Goal: Information Seeking & Learning: Learn about a topic

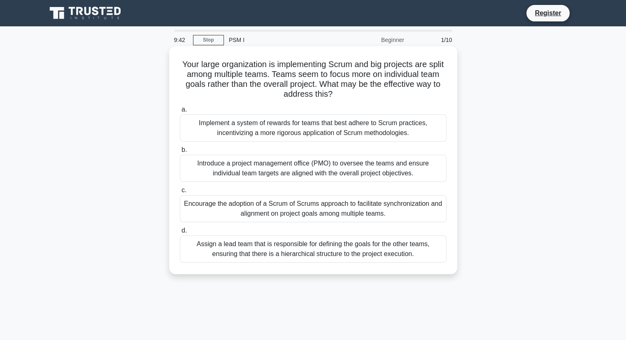
click at [305, 136] on div "Implement a system of rewards for teams that best adhere to Scrum practices, in…" at bounding box center [313, 127] width 267 height 27
click at [180, 112] on input "a. Implement a system of rewards for teams that best adhere to Scrum practices,…" at bounding box center [180, 109] width 0 height 5
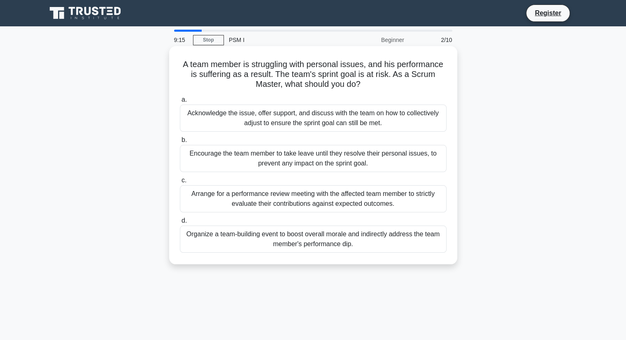
click at [263, 119] on div "Acknowledge the issue, offer support, and discuss with the team on how to colle…" at bounding box center [313, 118] width 267 height 27
click at [180, 102] on input "a. Acknowledge the issue, offer support, and discuss with the team on how to co…" at bounding box center [180, 99] width 0 height 5
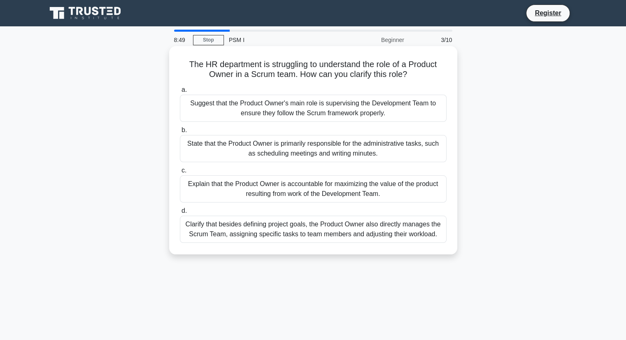
click at [263, 112] on div "Suggest that the Product Owner's main role is supervising the Development Team …" at bounding box center [313, 108] width 267 height 27
click at [180, 93] on input "a. Suggest that the Product Owner's main role is supervising the Development Te…" at bounding box center [180, 89] width 0 height 5
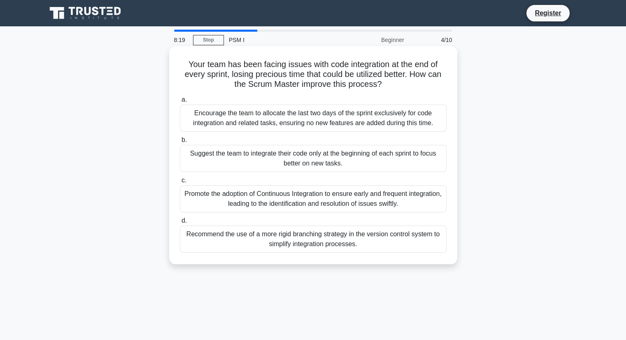
drag, startPoint x: 298, startPoint y: 198, endPoint x: 244, endPoint y: 213, distance: 55.8
click at [244, 213] on div "a. Encourage the team to allocate the last two days of the sprint exclusively f…" at bounding box center [313, 173] width 277 height 161
click at [244, 202] on div "Promote the adoption of Continuous Integration to ensure early and frequent int…" at bounding box center [313, 198] width 267 height 27
click at [180, 183] on input "c. Promote the adoption of Continuous Integration to ensure early and frequent …" at bounding box center [180, 180] width 0 height 5
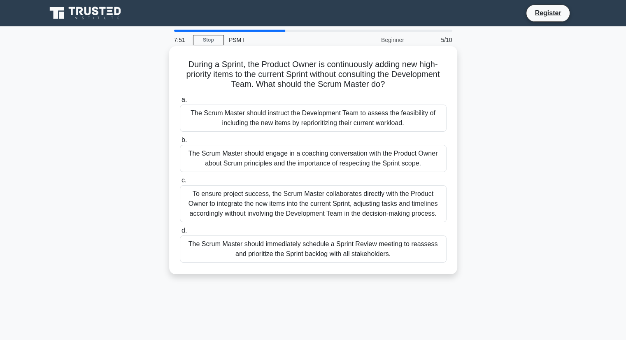
click at [263, 163] on div "The Scrum Master should engage in a coaching conversation with the Product Owne…" at bounding box center [313, 158] width 267 height 27
click at [180, 143] on input "b. The Scrum Master should engage in a coaching conversation with the Product O…" at bounding box center [180, 139] width 0 height 5
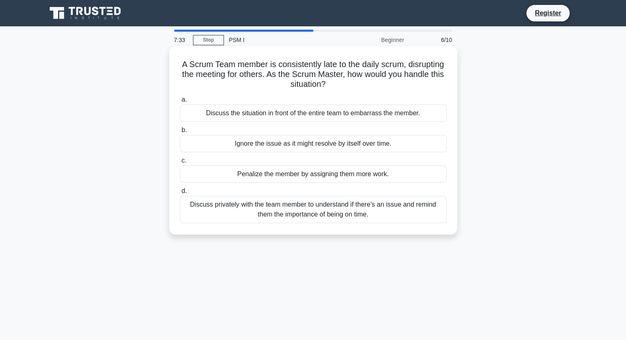
click at [282, 212] on div "Discuss privately with the team member to understand if there's an issue and re…" at bounding box center [313, 209] width 267 height 27
click at [180, 194] on input "d. Discuss privately with the team member to understand if there's an issue and…" at bounding box center [180, 190] width 0 height 5
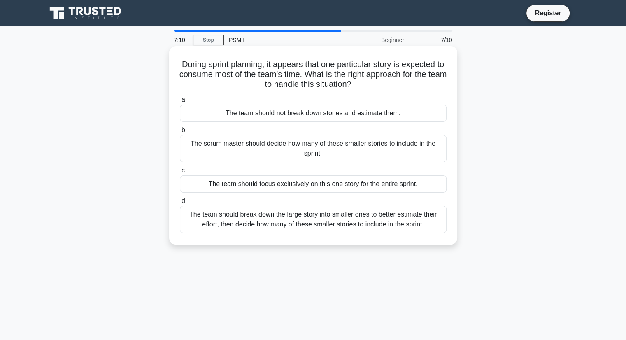
click at [282, 221] on div "The team should break down the large story into smaller ones to better estimate…" at bounding box center [313, 219] width 267 height 27
click at [180, 204] on input "d. The team should break down the large story into smaller ones to better estim…" at bounding box center [180, 200] width 0 height 5
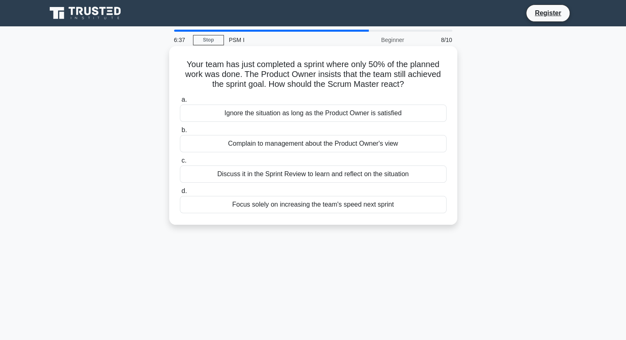
click at [314, 177] on div "Discuss it in the Sprint Review to learn and reflect on the situation" at bounding box center [313, 173] width 267 height 17
click at [180, 163] on input "c. Discuss it in the Sprint Review to learn and reflect on the situation" at bounding box center [180, 160] width 0 height 5
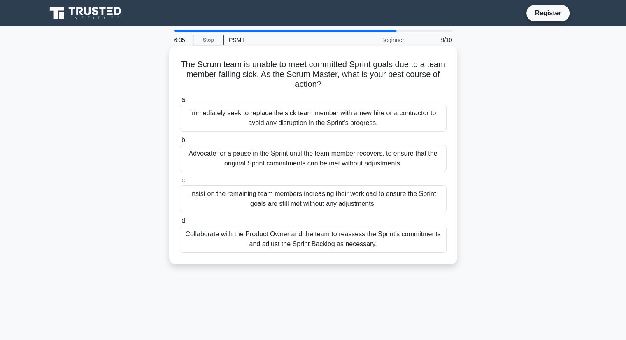
click at [312, 169] on div "Advocate for a pause in the Sprint until the team member recovers, to ensure th…" at bounding box center [313, 158] width 267 height 27
click at [180, 143] on input "b. Advocate for a pause in the Sprint until the team member recovers, to ensure…" at bounding box center [180, 139] width 0 height 5
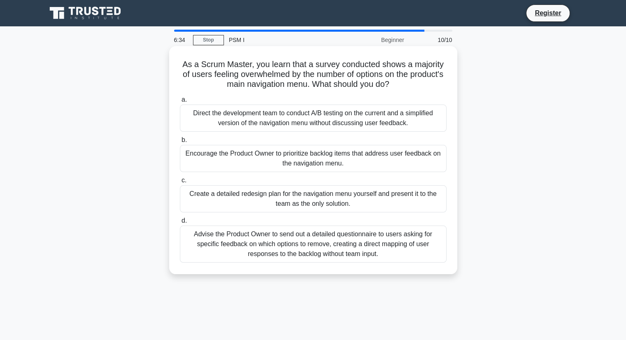
click at [314, 200] on div "Create a detailed redesign plan for the navigation menu yourself and present it…" at bounding box center [313, 198] width 267 height 27
click at [180, 183] on input "c. Create a detailed redesign plan for the navigation menu yourself and present…" at bounding box center [180, 180] width 0 height 5
